Goal: Communication & Community: Answer question/provide support

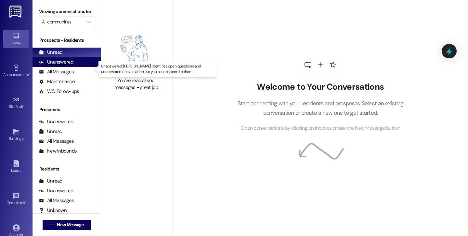
click at [64, 65] on div "Unanswered" at bounding box center [56, 62] width 34 height 7
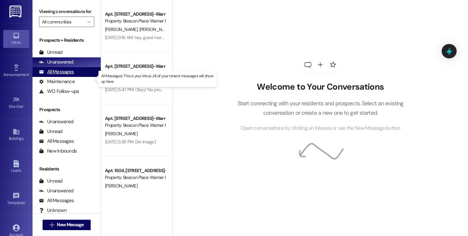
click at [62, 75] on div "All Messages" at bounding box center [56, 71] width 35 height 7
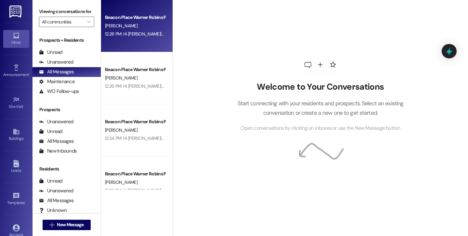
click at [131, 48] on div "Beacon Place Warner Robins Prospect J. Bailey 12:28 PM: Hi Jalecia! This is Ste…" at bounding box center [137, 26] width 72 height 52
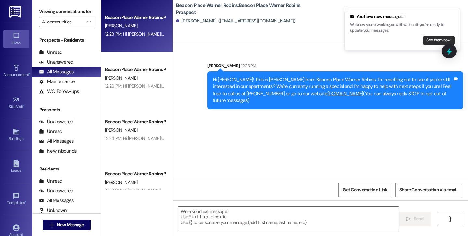
click at [442, 40] on button "See them now!" at bounding box center [440, 40] width 32 height 9
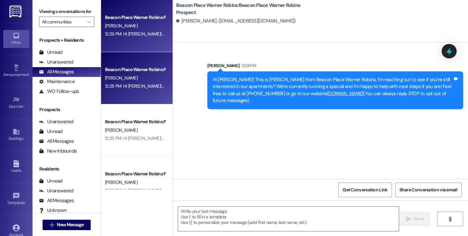
click at [141, 45] on div "Beacon Place Warner Robins Prospect A. MCCORMICK 12:29 PM: Hi Ashley! This is S…" at bounding box center [137, 26] width 72 height 52
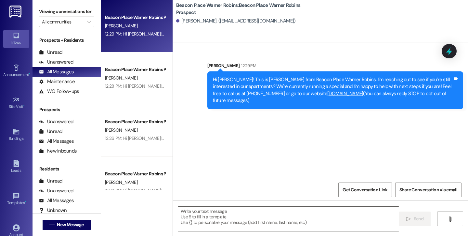
click at [71, 75] on div "All Messages" at bounding box center [56, 71] width 35 height 7
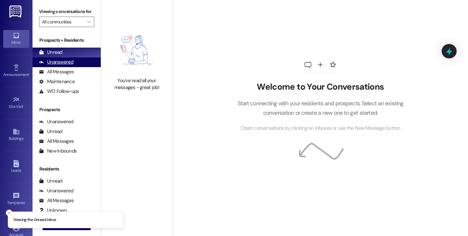
click at [69, 65] on div "Unanswered" at bounding box center [56, 62] width 34 height 7
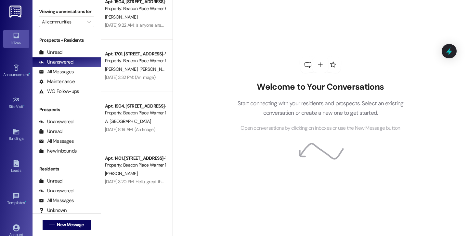
scroll to position [172, 0]
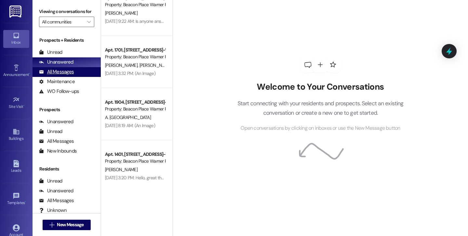
click at [65, 75] on div "All Messages" at bounding box center [56, 71] width 35 height 7
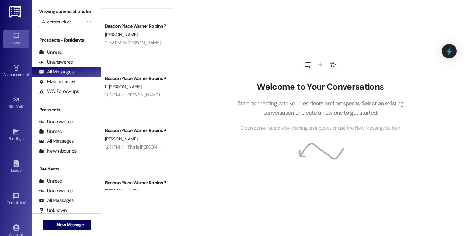
scroll to position [0, 0]
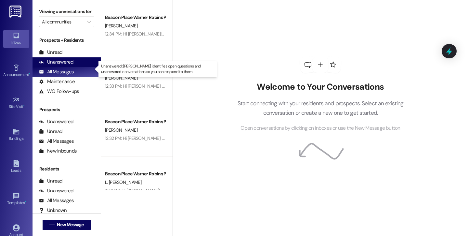
click at [63, 65] on div "Unanswered" at bounding box center [56, 62] width 34 height 7
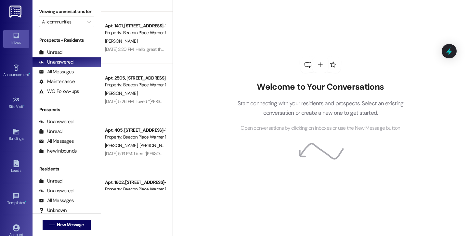
scroll to position [435, 0]
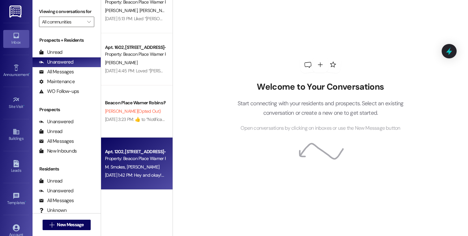
click at [131, 159] on div "Property: Beacon Place Warner Robins" at bounding box center [135, 158] width 60 height 7
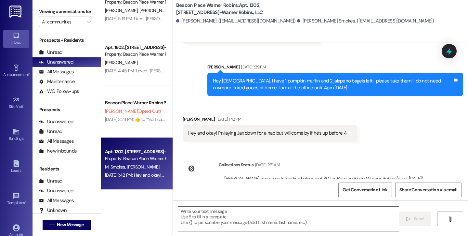
scroll to position [2314, 0]
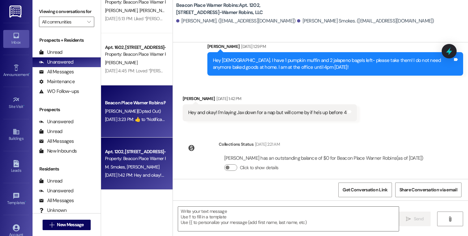
click at [128, 130] on div "Beacon Place Warner Robins Prospect K. Laster (Opted Out) Aug 29, 2025 at 3:23 …" at bounding box center [137, 111] width 72 height 52
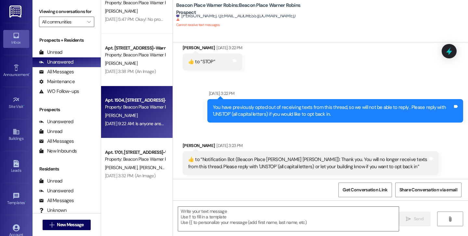
scroll to position [72, 0]
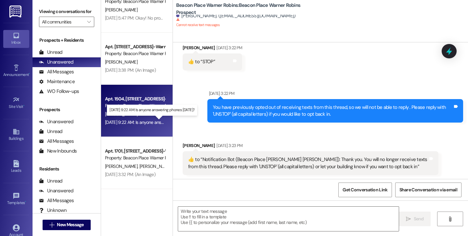
click at [148, 123] on div "Aug 25, 2025 at 9:22 AM: Is anyone answering phones today? Aug 25, 2025 at 9:22…" at bounding box center [154, 122] width 99 height 6
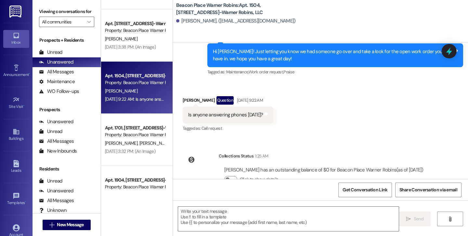
scroll to position [161, 0]
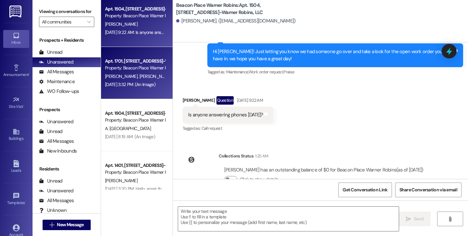
click at [137, 95] on div "Apt. 1701, 1700 Beacon Place-Warner Robins, LLC Property: Beacon Place Warner R…" at bounding box center [137, 73] width 72 height 52
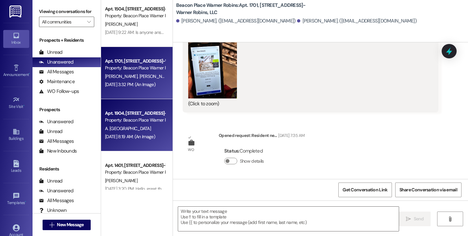
scroll to position [5277, 0]
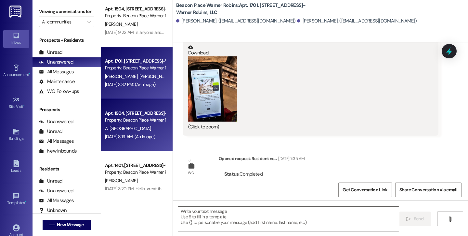
click at [137, 118] on div "Property: Beacon Place Warner Robins" at bounding box center [135, 119] width 60 height 7
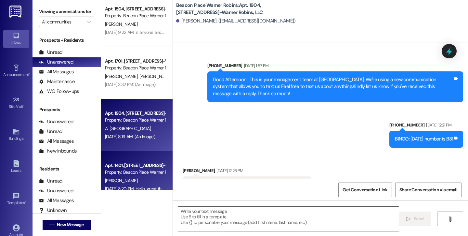
scroll to position [14548, 0]
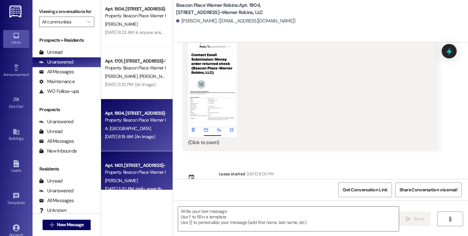
click at [132, 160] on div "Apt. 1401, 1400 Beacon Place-Warner Robins, LLC Property: Beacon Place Warner R…" at bounding box center [137, 177] width 72 height 52
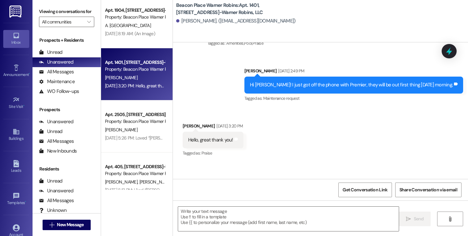
scroll to position [5458, 0]
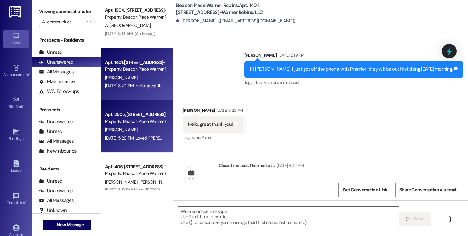
click at [156, 128] on div "J. Spell" at bounding box center [134, 130] width 61 height 8
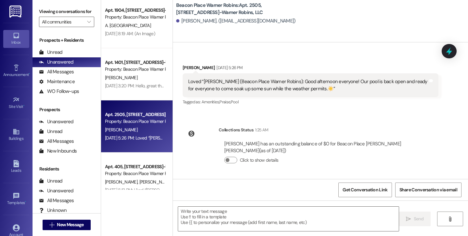
scroll to position [749, 0]
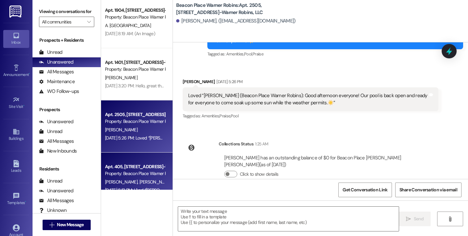
click at [138, 168] on div "Apt. 405, 400 Beacon Place-Warner Robins, LLC" at bounding box center [135, 166] width 60 height 7
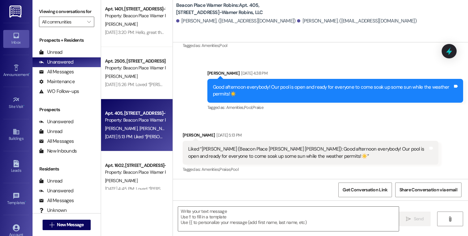
scroll to position [357, 0]
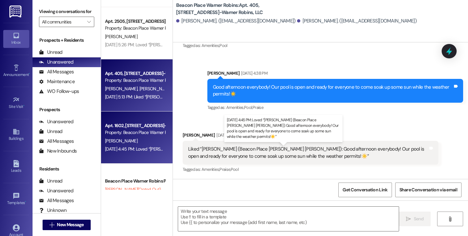
click at [131, 150] on div "Aug 06, 2025 at 4:45 PM: Loved “Caitlin Goheen (Beacon Place Warner Robins): Go…" at bounding box center [313, 149] width 417 height 6
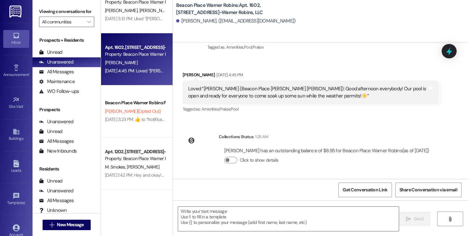
scroll to position [0, 0]
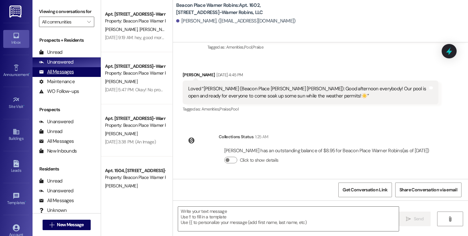
click at [73, 75] on div "All Messages" at bounding box center [56, 71] width 35 height 7
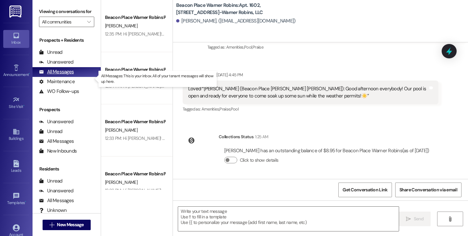
click at [73, 75] on div "All Messages" at bounding box center [56, 71] width 35 height 7
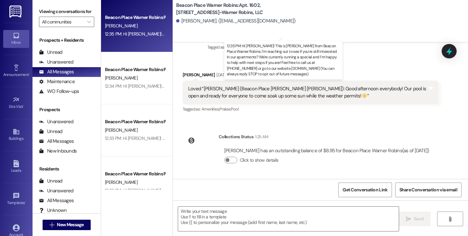
click at [153, 31] on div "12:35 PM: Hi Matthew! This is Stephanie from Beacon Place Warner Robins. I’m re…" at bounding box center [458, 34] width 707 height 6
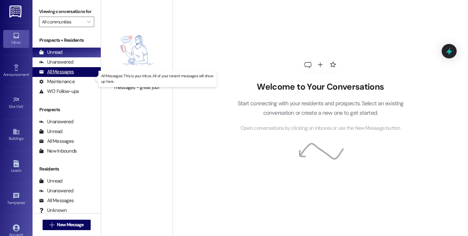
click at [65, 75] on div "All Messages" at bounding box center [56, 71] width 35 height 7
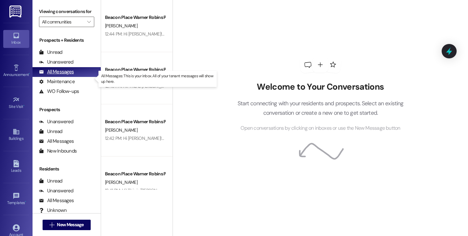
click at [57, 75] on div "All Messages" at bounding box center [56, 71] width 35 height 7
click at [65, 75] on div "All Messages" at bounding box center [56, 71] width 35 height 7
click at [259, 15] on div "Welcome to Your Conversations Start connecting with your residents and prospect…" at bounding box center [320, 94] width 195 height 188
click at [318, 65] on icon at bounding box center [320, 64] width 5 height 5
click at [320, 65] on icon at bounding box center [320, 64] width 7 height 7
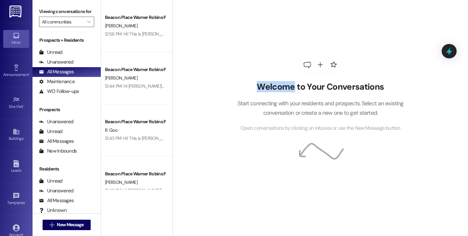
click at [320, 65] on icon at bounding box center [320, 64] width 7 height 7
click at [277, 61] on div "Welcome to Your Conversations Start connecting with your residents and prospect…" at bounding box center [320, 94] width 195 height 188
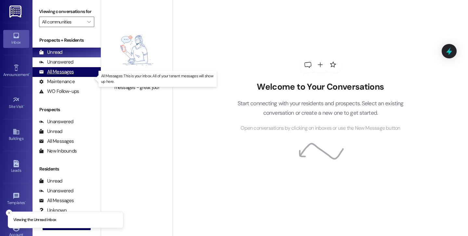
click at [61, 75] on div "All Messages" at bounding box center [56, 71] width 35 height 7
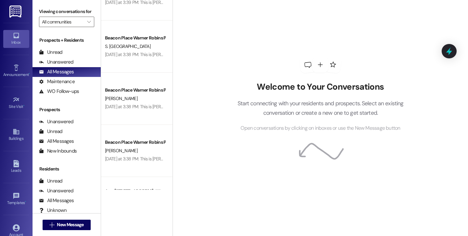
scroll to position [2413, 0]
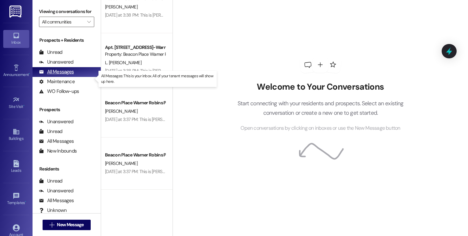
click at [67, 75] on div "All Messages" at bounding box center [56, 71] width 35 height 7
click at [15, 42] on div "Inbox" at bounding box center [16, 42] width 33 height 7
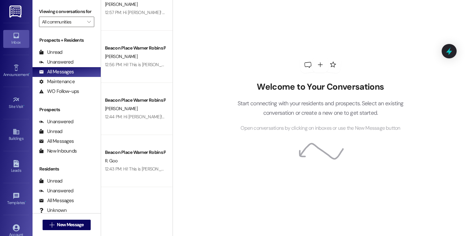
scroll to position [0, 0]
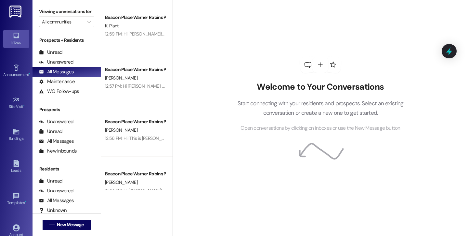
click at [205, 44] on div "Welcome to Your Conversations Start connecting with your residents and prospect…" at bounding box center [321, 118] width 296 height 236
